Goal: Information Seeking & Learning: Compare options

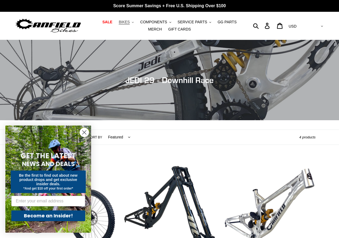
click at [123, 22] on span "BIKES" at bounding box center [124, 22] width 11 height 5
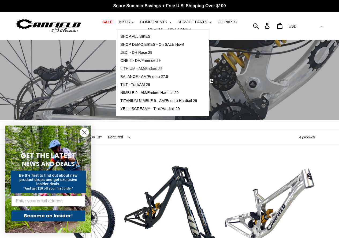
click at [147, 67] on span "LITHIUM - AM/Enduro 29" at bounding box center [141, 68] width 42 height 5
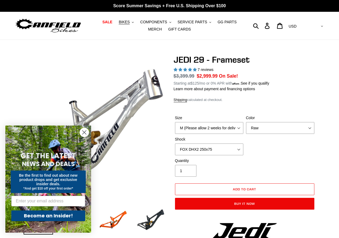
select select "highest-rating"
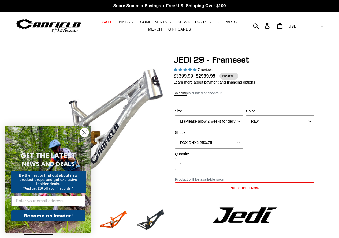
click at [84, 135] on circle "Close dialog" at bounding box center [84, 132] width 9 height 9
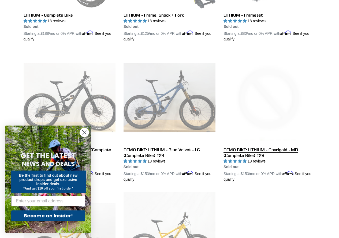
scroll to position [268, 0]
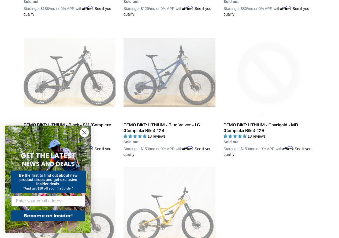
click at [83, 131] on icon "Close dialog" at bounding box center [85, 133] width 4 height 4
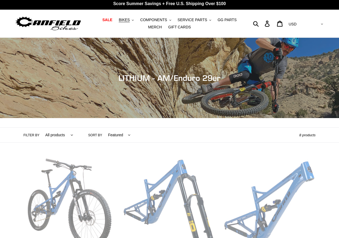
scroll to position [0, 0]
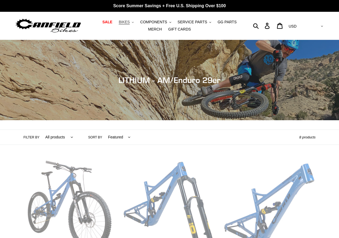
click at [121, 22] on span "BIKES" at bounding box center [124, 22] width 11 height 5
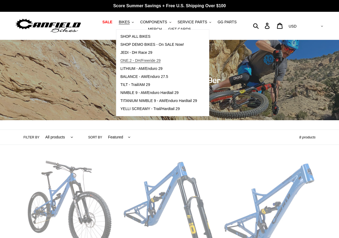
click at [140, 59] on span "ONE.2 - DH/Freeride 29" at bounding box center [140, 60] width 40 height 5
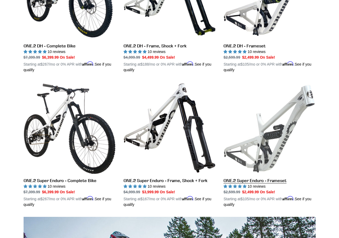
scroll to position [214, 0]
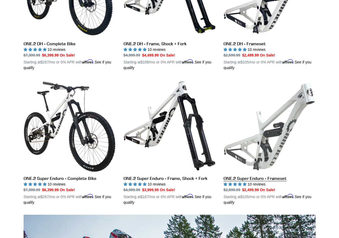
click at [267, 133] on link "ONE.2 Super Enduro - Frameset" at bounding box center [269, 142] width 92 height 125
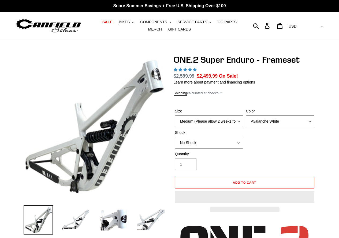
select select "highest-rating"
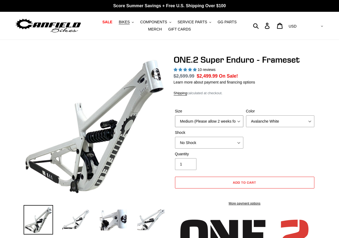
click at [228, 125] on select "Medium (Please allow 2 weeks for delivery) Large (Sold Out)" at bounding box center [209, 121] width 68 height 12
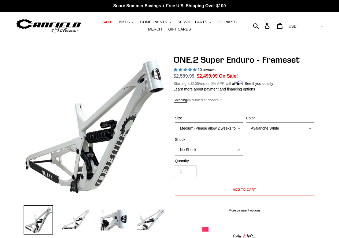
select select "Large (Sold Out)"
click at [175, 122] on select "Medium (Please allow 2 weeks for delivery) Large (Sold Out)" at bounding box center [209, 128] width 68 height 12
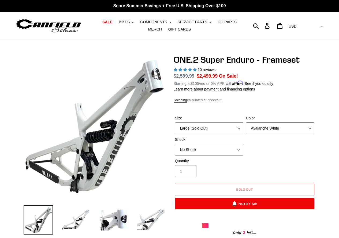
click at [257, 131] on select "Avalanche White Bentonite Grey" at bounding box center [280, 128] width 68 height 12
select select "Bentonite Grey"
click at [246, 122] on select "Avalanche White Bentonite Grey" at bounding box center [280, 128] width 68 height 12
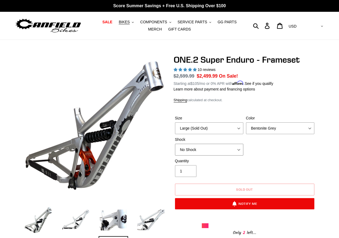
click at [228, 149] on select "No Shock RockShox Vivid Coil" at bounding box center [209, 150] width 68 height 12
select select "RockShox Vivid Coil"
click at [175, 144] on select "No Shock RockShox Vivid Coil" at bounding box center [209, 150] width 68 height 12
click at [254, 154] on div "Size Medium (Please allow 2 weeks for delivery) Large (Sold Out) Color Avalanch…" at bounding box center [245, 136] width 142 height 43
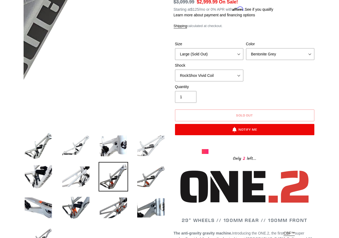
scroll to position [80, 0]
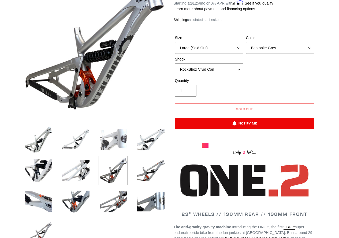
click at [121, 137] on img at bounding box center [113, 139] width 29 height 29
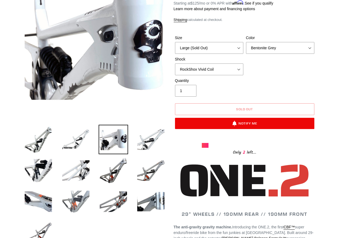
click at [89, 197] on img at bounding box center [75, 201] width 29 height 29
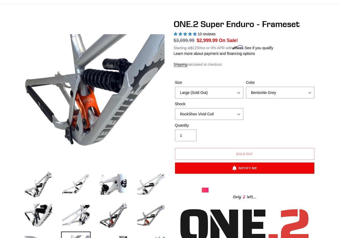
scroll to position [27, 0]
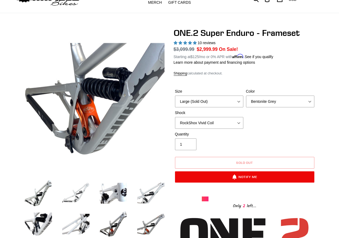
click at [83, 188] on img at bounding box center [75, 192] width 29 height 29
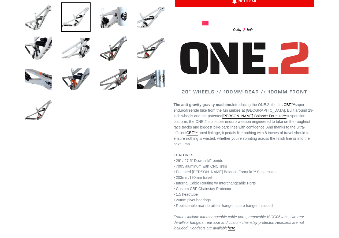
scroll to position [214, 0]
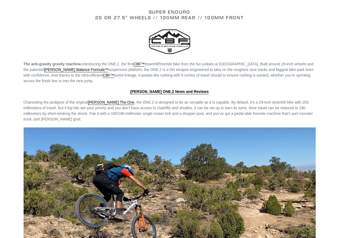
scroll to position [655, 0]
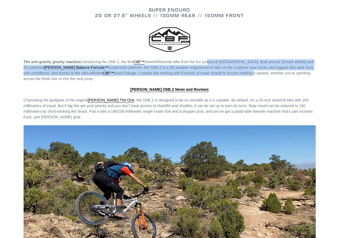
drag, startPoint x: 208, startPoint y: 62, endPoint x: 220, endPoint y: 72, distance: 15.6
click at [220, 72] on span "The anti-gravity gravity machine. Introducing the ONE.2, the first CBF™ downhil…" at bounding box center [169, 70] width 290 height 21
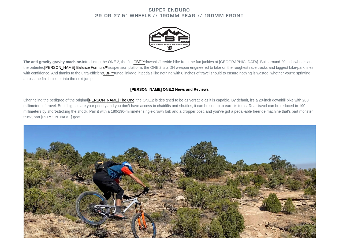
click at [221, 74] on span "The anti-gravity gravity machine. Introducing the ONE.2, the first CBF™ downhil…" at bounding box center [169, 70] width 290 height 21
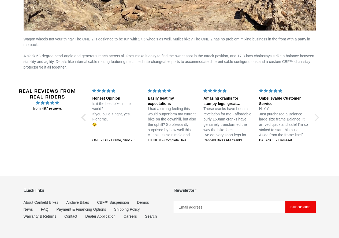
scroll to position [812, 0]
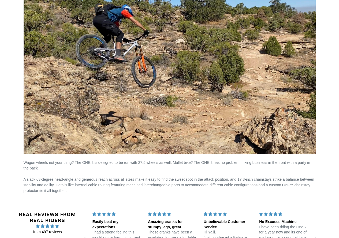
click at [125, 125] on img at bounding box center [170, 61] width 292 height 186
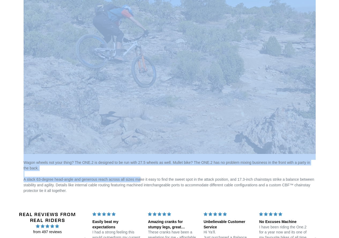
drag, startPoint x: 126, startPoint y: 159, endPoint x: 137, endPoint y: 181, distance: 25.2
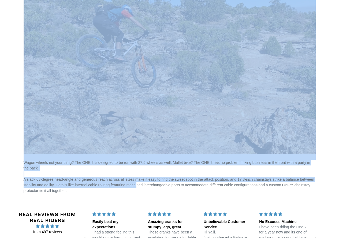
click at [137, 181] on span "Wagon wheels not your thing? The ONE.2 is designed to be run with 27.5 wheels a…" at bounding box center [169, 176] width 291 height 32
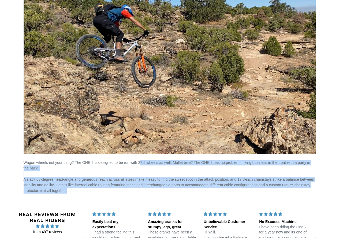
drag, startPoint x: 139, startPoint y: 163, endPoint x: 149, endPoint y: 190, distance: 29.4
click at [149, 190] on p "Wagon wheels not your thing? The ONE.2 is designed to be run with 27.5 wheels a…" at bounding box center [170, 177] width 292 height 34
click at [149, 191] on p "Wagon wheels not your thing? The ONE.2 is designed to be run with 27.5 wheels a…" at bounding box center [170, 177] width 292 height 34
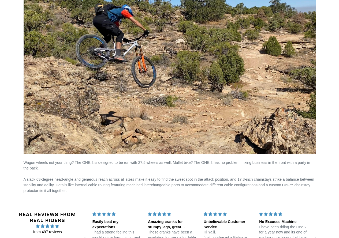
click at [148, 188] on p "Wagon wheels not your thing? The ONE.2 is designed to be run with 27.5 wheels a…" at bounding box center [170, 177] width 292 height 34
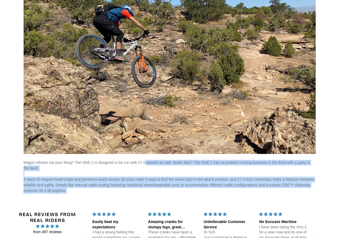
drag, startPoint x: 147, startPoint y: 170, endPoint x: 152, endPoint y: 191, distance: 21.7
click at [152, 191] on p "Wagon wheels not your thing? The ONE.2 is designed to be run with 27.5 wheels a…" at bounding box center [170, 177] width 292 height 34
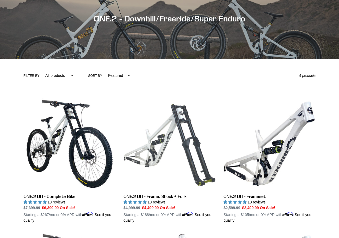
scroll to position [54, 0]
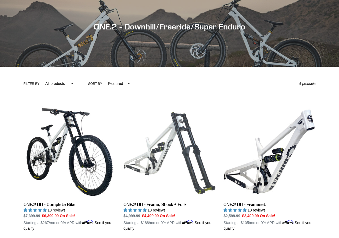
click at [183, 120] on link "ONE.2 DH - Frame, Shock + Fork" at bounding box center [170, 168] width 92 height 125
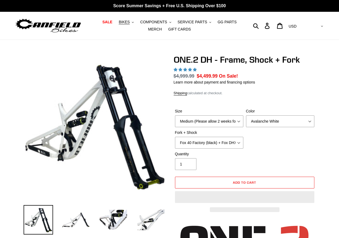
select select "highest-rating"
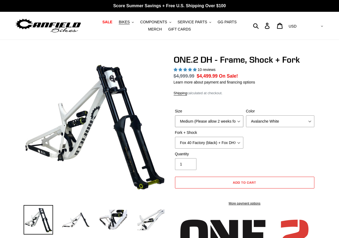
click at [199, 116] on select "Medium (Please allow 2 weeks for delivery) Large (Sold Out)" at bounding box center [209, 121] width 68 height 12
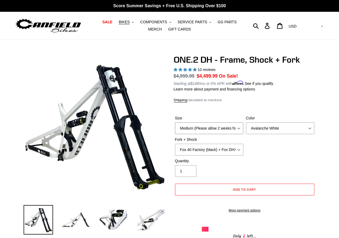
select select "Large (Sold Out)"
click at [175, 122] on select "Medium (Please allow 2 weeks for delivery) Large (Sold Out)" at bounding box center [209, 128] width 68 height 12
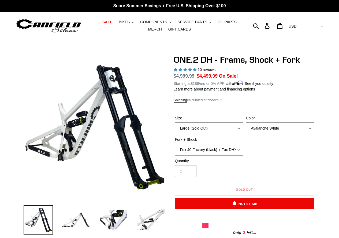
click at [214, 151] on select "Fox 40 Factory (black) + Fox DHX2 250x75 Fox 40 Factory (orange) + Fox DHX2 250…" at bounding box center [209, 150] width 68 height 12
select select "Fox 40 Factory (orange) + Fox DHX2 250x75"
click at [175, 144] on select "Fox 40 Factory (black) + Fox DHX2 250x75 Fox 40 Factory (orange) + Fox DHX2 250…" at bounding box center [209, 150] width 68 height 12
click at [281, 132] on select "Avalanche White Bentonite Grey" at bounding box center [280, 128] width 68 height 12
select select "Bentonite Grey"
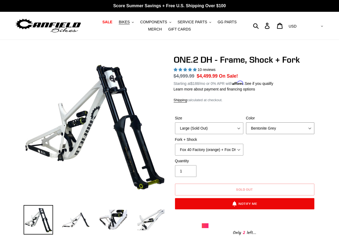
click at [246, 122] on select "Avalanche White Bentonite Grey" at bounding box center [280, 128] width 68 height 12
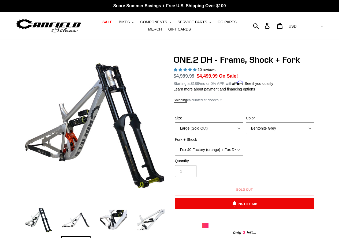
click at [204, 128] on select "Medium (Please allow 2 weeks for delivery) Large (Sold Out)" at bounding box center [209, 128] width 68 height 12
click at [175, 122] on select "Medium (Please allow 2 weeks for delivery) Large (Sold Out)" at bounding box center [209, 128] width 68 height 12
click at [226, 152] on select "Fox 40 Factory (black) + Fox DHX2 250x75 Fox 40 Factory (orange) + Fox DHX2 250…" at bounding box center [209, 150] width 68 height 12
select select "RockShox BoXXer Ultimate 35mm (red) + RockShox Vivid DH Coil"
click at [175, 144] on select "Fox 40 Factory (black) + Fox DHX2 250x75 Fox 40 Factory (orange) + Fox DHX2 250…" at bounding box center [209, 150] width 68 height 12
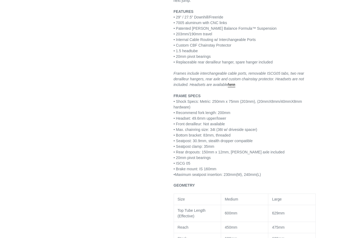
scroll to position [375, 0]
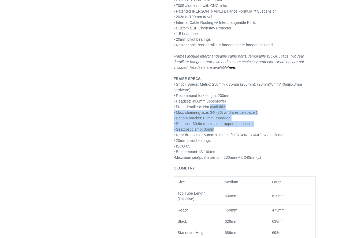
drag, startPoint x: 217, startPoint y: 114, endPoint x: 218, endPoint y: 121, distance: 6.6
click at [218, 120] on p "FEATURES • 29” / 27.5” Downhill/Freeride • 7005 aluminum with CNC links • Paten…" at bounding box center [245, 76] width 142 height 169
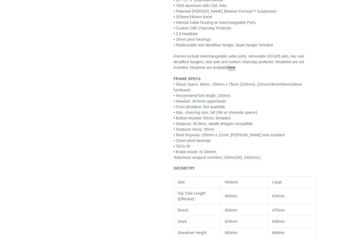
click at [241, 133] on p "FEATURES • 29” / 27.5” Downhill/Freeride • 7005 aluminum with CNC links • Paten…" at bounding box center [245, 76] width 142 height 169
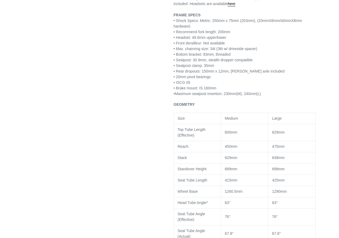
scroll to position [589, 0]
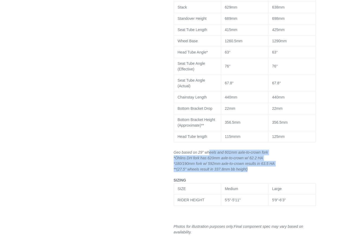
drag, startPoint x: 208, startPoint y: 145, endPoint x: 255, endPoint y: 162, distance: 49.6
click at [255, 162] on p "Geo based on 29” wheels and 601mm axle-to-crown fork *Öhlins DH fork has 620mm …" at bounding box center [245, 161] width 142 height 23
drag, startPoint x: 174, startPoint y: 146, endPoint x: 251, endPoint y: 166, distance: 79.9
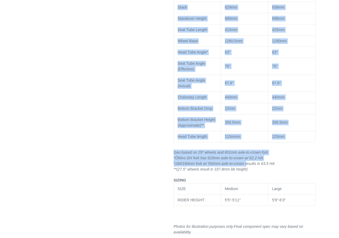
drag, startPoint x: 226, startPoint y: 139, endPoint x: 247, endPoint y: 160, distance: 30.1
click at [247, 160] on p "Geo based on 29” wheels and 601mm axle-to-crown fork *Öhlins DH fork has 620mm …" at bounding box center [245, 161] width 142 height 23
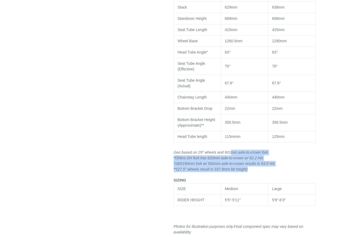
drag, startPoint x: 227, startPoint y: 144, endPoint x: 251, endPoint y: 162, distance: 29.6
click at [251, 162] on p "Geo based on 29” wheels and 601mm axle-to-crown fork *Öhlins DH fork has 620mm …" at bounding box center [245, 161] width 142 height 23
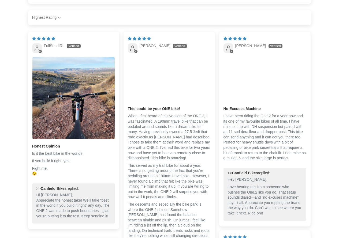
scroll to position [938, 0]
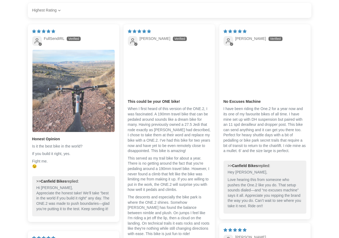
click at [82, 97] on img "Link to user picture 1" at bounding box center [73, 91] width 82 height 82
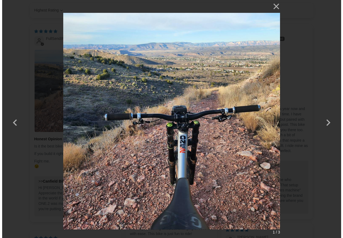
scroll to position [0, 0]
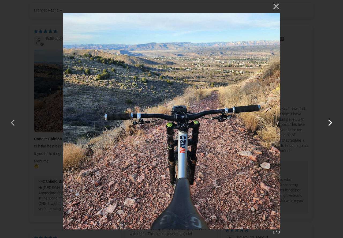
click at [333, 120] on button "button" at bounding box center [330, 119] width 13 height 13
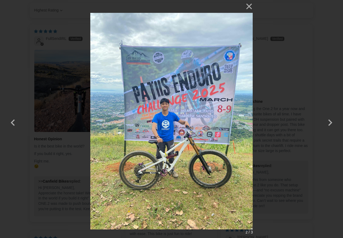
click at [326, 81] on div "× 2 / 3 Loading..." at bounding box center [171, 119] width 343 height 238
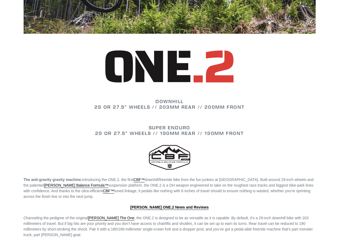
scroll to position [536, 0]
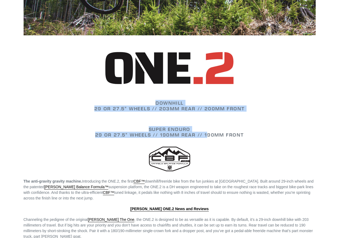
drag, startPoint x: 122, startPoint y: 96, endPoint x: 208, endPoint y: 130, distance: 92.2
click at [208, 130] on div "DOWNHILL 29 or 27.5" WHEELS // 203mm REAR // 200mm FRONT SUPER ENDURO 29 or 27.…" at bounding box center [169, 184] width 321 height 582
click at [208, 132] on strong "29 or 27.5" WHEELS // 190mm REAR // 190mm FRONT" at bounding box center [169, 135] width 149 height 6
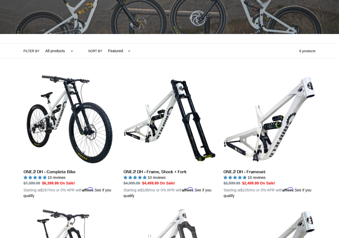
scroll to position [0, 0]
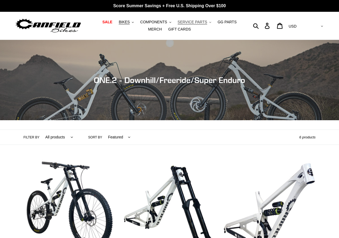
click at [178, 21] on span "SERVICE PARTS" at bounding box center [192, 22] width 29 height 5
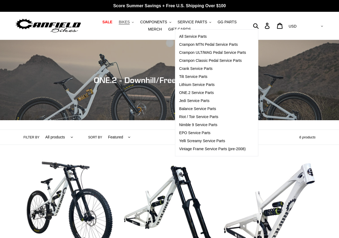
click at [125, 21] on button "BIKES .cls-1{fill:#231f20}" at bounding box center [126, 21] width 20 height 7
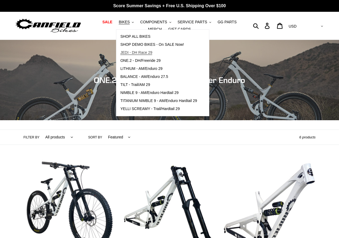
click at [142, 54] on span "JEDI - DH Race 29" at bounding box center [136, 52] width 32 height 5
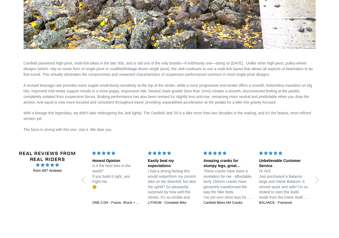
scroll to position [938, 0]
